Goal: Browse casually

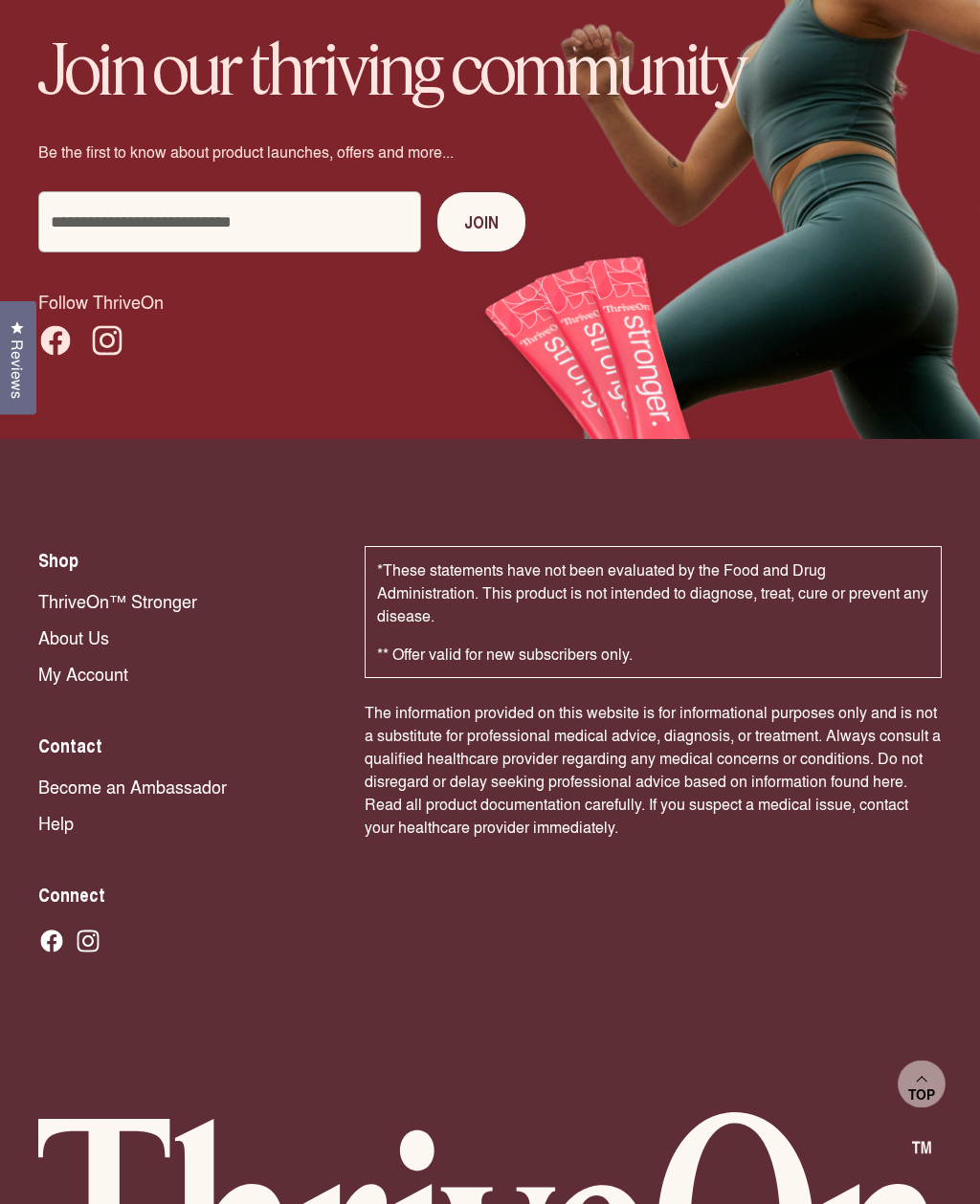
scroll to position [13462, 0]
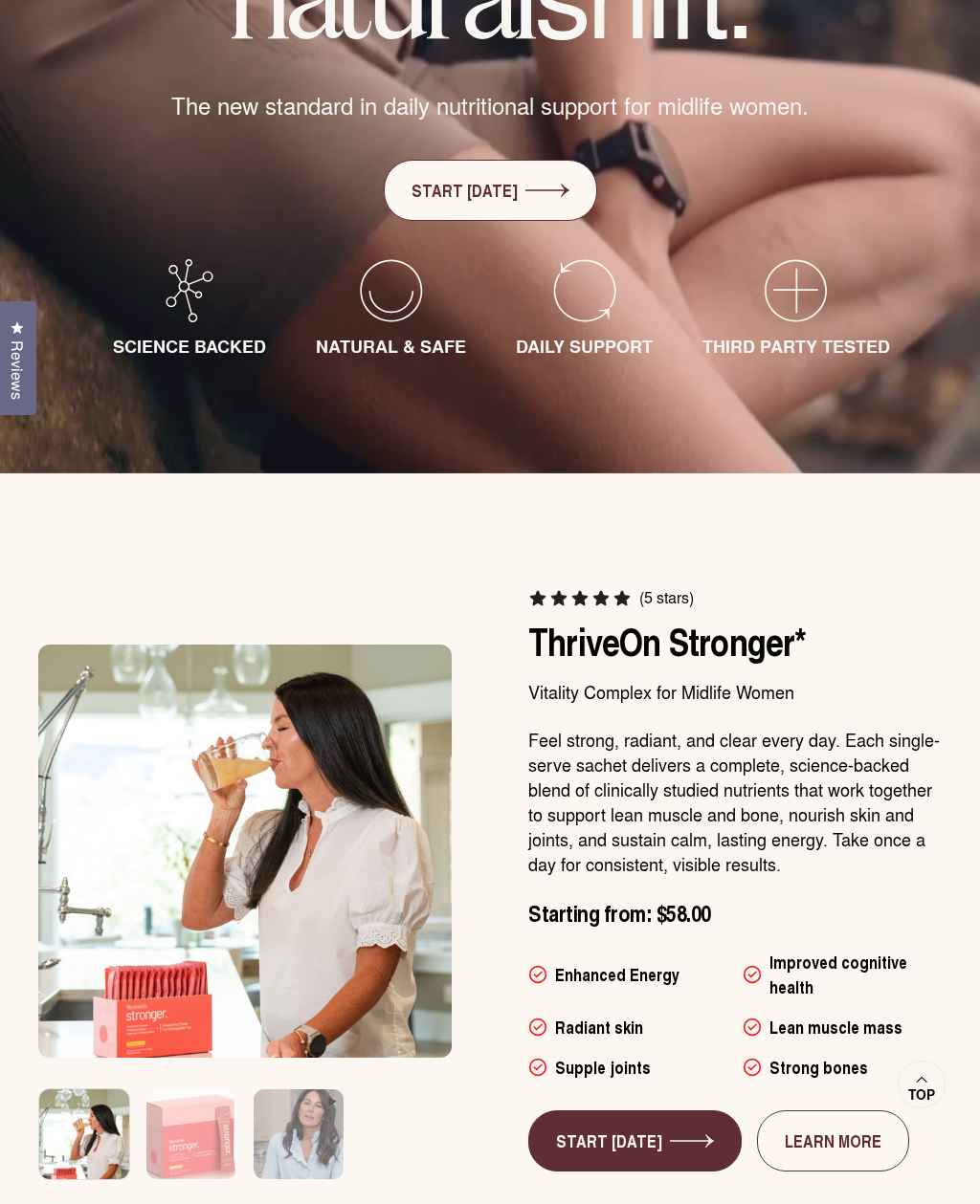
scroll to position [660, 0]
